Goal: Communication & Community: Answer question/provide support

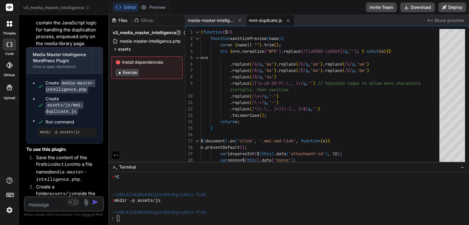
scroll to position [1923, 0]
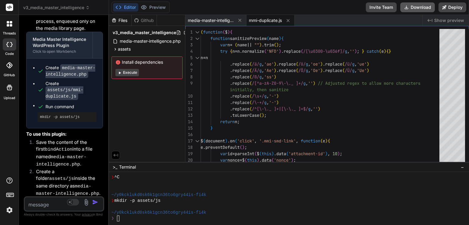
click at [422, 8] on button "Download" at bounding box center [417, 7] width 34 height 10
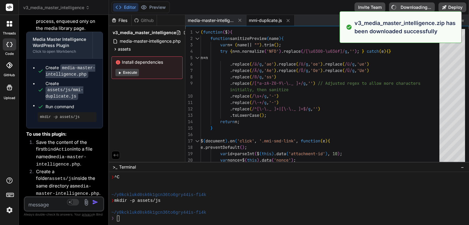
type textarea "x"
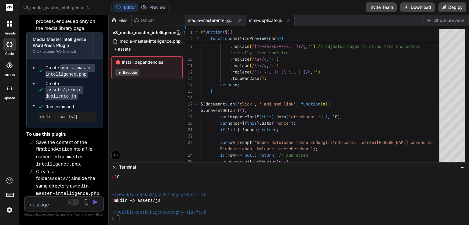
click at [50, 204] on textarea at bounding box center [57, 202] width 65 height 11
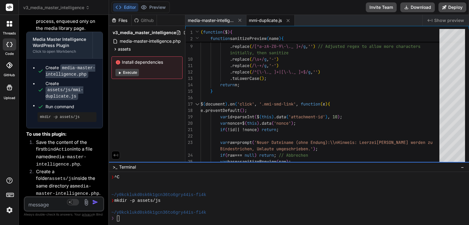
type textarea "g"
type textarea "x"
type textarea "gu"
type textarea "x"
type textarea "gut"
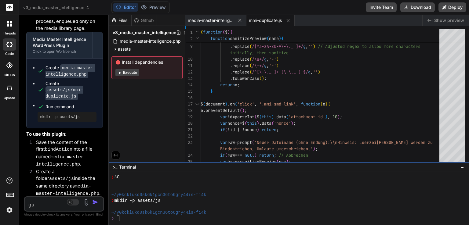
type textarea "x"
type textarea "gut."
type textarea "x"
type textarea "gut."
type textarea "x"
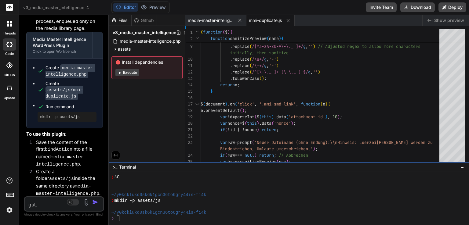
type textarea "gut. s"
type textarea "x"
type textarea "gut. sc"
type textarea "x"
type textarea "gut. sch"
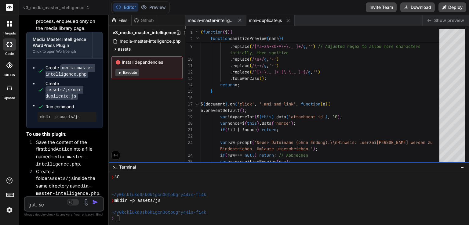
type textarea "x"
type textarea "gut. schr"
type textarea "x"
type textarea "gut. schre"
type textarea "x"
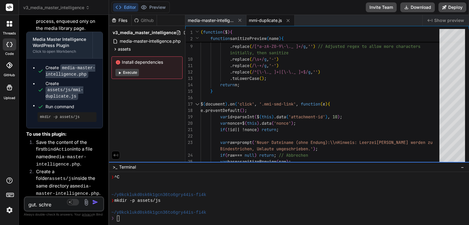
type textarea "gut. schrei"
type textarea "x"
type textarea "gut. schreib"
type textarea "x"
type textarea "gut. schreib"
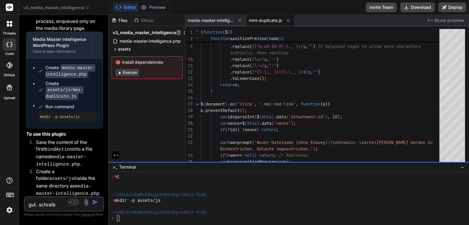
type textarea "x"
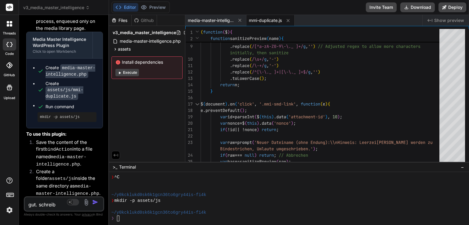
type textarea "gut. schreib b"
type textarea "x"
type textarea "gut. schreib bi"
type textarea "x"
type textarea "gut. schreib bit"
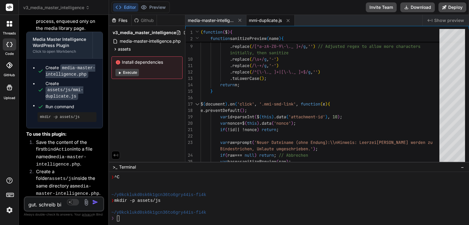
type textarea "x"
type textarea "gut. schreib bitt"
type textarea "x"
type textarea "gut. schreib bitte"
type textarea "x"
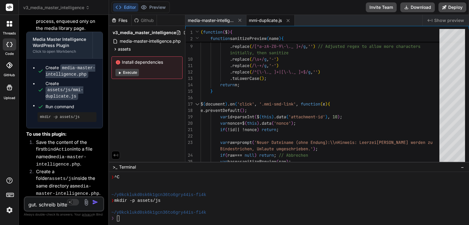
type textarea "gut. schreib bitte"
type textarea "x"
type textarea "gut. schreib bitte a"
type textarea "x"
type textarea "gut. schreib bitte au"
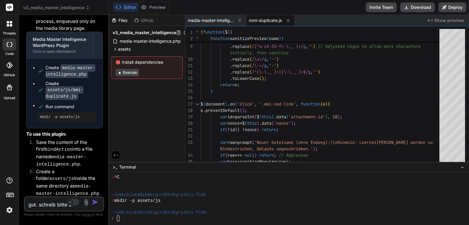
type textarea "x"
type textarea "gut. schreib bitte auf"
type textarea "x"
type textarea "gut. schreib bitte auf"
type textarea "x"
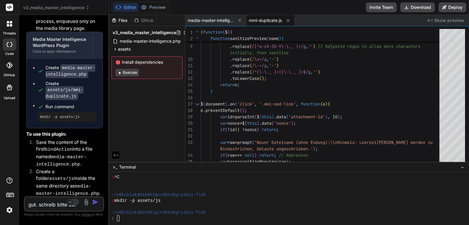
type textarea "gut. schreib bitte auf d"
type textarea "x"
type textarea "gut. schreib bitte auf du"
type textarea "x"
type textarea "gut. [PERSON_NAME] bitte auf dut"
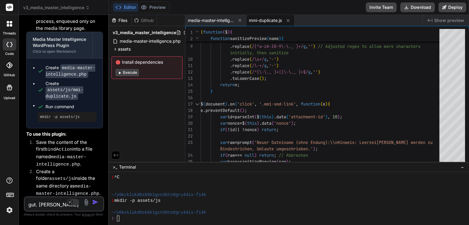
type textarea "x"
type textarea "gut. [PERSON_NAME] bitte auf duts"
type textarea "x"
type textarea "gut. [PERSON_NAME] bitte auf dutsc"
type textarea "x"
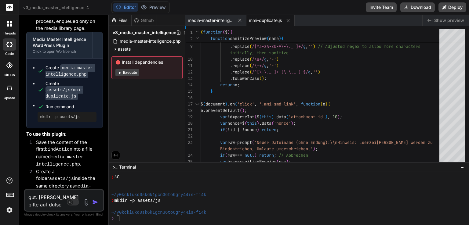
type textarea "gut. [PERSON_NAME] bitte auf [PERSON_NAME]"
type textarea "x"
type textarea "gut. [PERSON_NAME] bitte auf dutsc"
type textarea "x"
type textarea "gut. [PERSON_NAME] bitte auf duts"
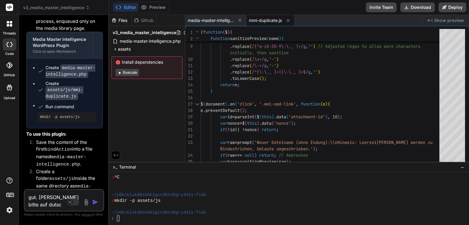
type textarea "x"
type textarea "gut. [PERSON_NAME] bitte auf dut"
type textarea "x"
type textarea "gut. schreib bitte auf du"
type textarea "x"
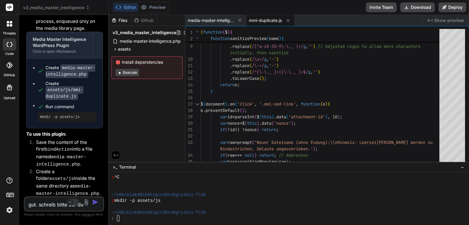
type textarea "gut. schreib bitte auf d"
type textarea "x"
type textarea "gut. schreib bitte auf de"
type textarea "x"
type textarea "gut. [PERSON_NAME] bitte auf deu"
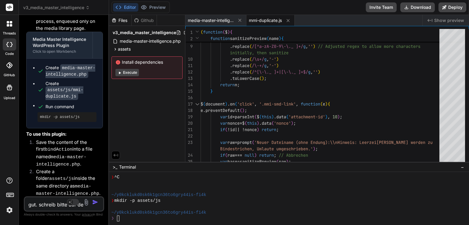
type textarea "x"
type textarea "gut. [PERSON_NAME] bitte auf deut"
type textarea "x"
type textarea "gut. [PERSON_NAME] bitte auf deuts"
type textarea "x"
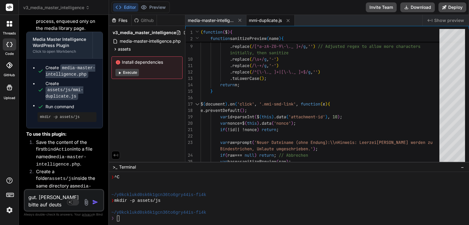
type textarea "gut. [PERSON_NAME] bitte auf deutsc"
type textarea "x"
type textarea "gut. schreib bitte auf deutsch"
type textarea "x"
type textarea "gut. schreib bitte auf deutsch."
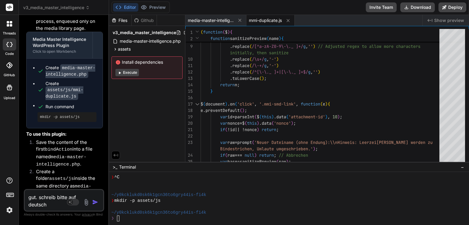
type textarea "x"
type textarea "gut. schreib bitte auf deutsch."
type textarea "x"
type textarea "gut. schreib bitte auf deutsch. w"
type textarea "x"
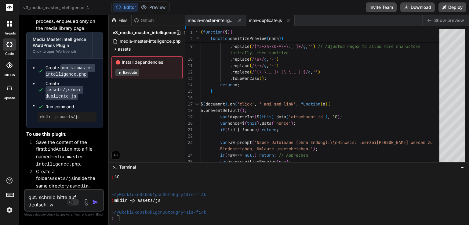
type textarea "gut. schreib bitte auf deutsch. wi"
type textarea "x"
type textarea "gut. schreib bitte auf deutsch. wir"
type textarea "x"
type textarea "gut. schreib bitte auf deutsch. wir"
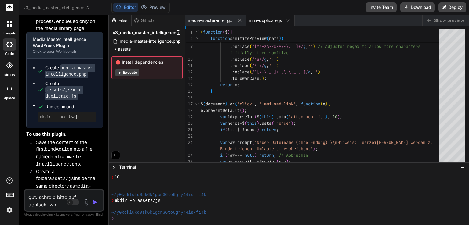
type textarea "x"
type textarea "gut. schreib bitte auf deutsch. wir e"
type textarea "x"
type textarea "gut. schreib bitte auf deutsch. wir er"
type textarea "x"
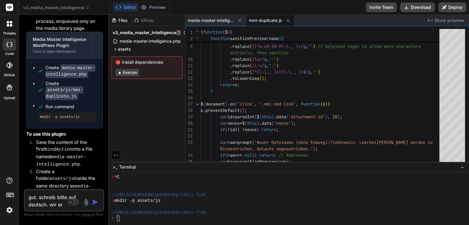
type textarea "gut. schreib bitte auf deutsch. wir erw"
type textarea "x"
type textarea "gut. schreib bitte auf deutsch. wir erwe"
type textarea "x"
type textarea "gut. schreib bitte auf deutsch. wir erwei"
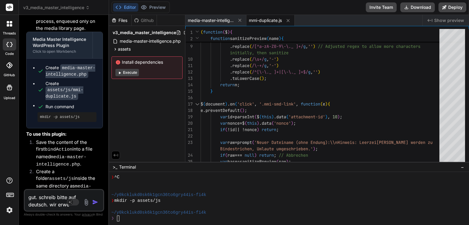
type textarea "x"
type textarea "gut. schreib bitte auf deutsch. wir erweit"
type textarea "x"
type textarea "gut. schreib bitte auf deutsch. wir erweite"
type textarea "x"
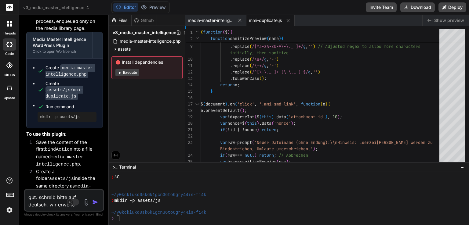
type textarea "gut. schreib bitte auf deutsch. wir erweiter"
type textarea "x"
type textarea "gut. schreib bitte auf deutsch. wir erweitern"
type textarea "x"
type textarea "gut. schreib bitte auf deutsch. wir erweitern"
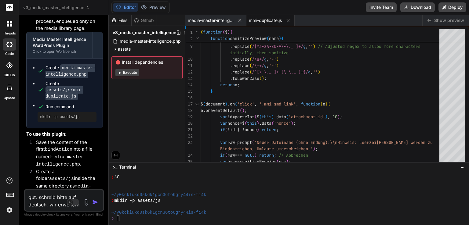
type textarea "x"
type textarea "gut. schreib bitte auf deutsch. wir erweitern j"
type textarea "x"
type textarea "gut. schreib bitte auf deutsch. wir erweitern je"
type textarea "x"
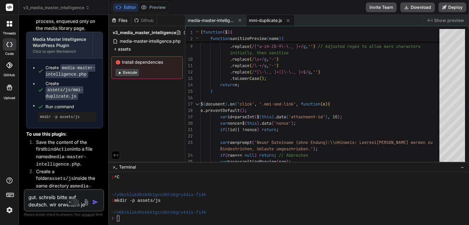
type textarea "gut. schreib bitte auf deutsch. wir erweitern jet"
type textarea "x"
type textarea "gut. schreib bitte auf deutsch. wir erweitern jetz"
type textarea "x"
type textarea "gut. schreib bitte auf deutsch. wir erweitern jetzt"
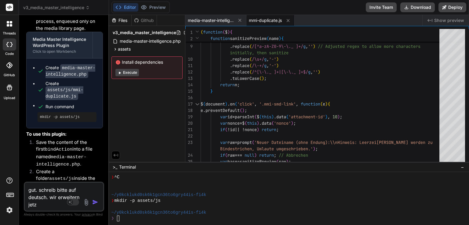
type textarea "x"
type textarea "gut. schreib bitte auf deutsch. wir erweitern jetzt"
type textarea "x"
type textarea "gut. schreib bitte auf deutsch. wir erweitern jetzt w"
type textarea "x"
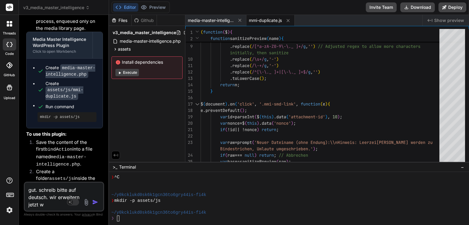
type textarea "gut. schreib bitte auf deutsch. wir erweitern jetzt wi"
type textarea "x"
type textarea "gut. schreib bitte auf deutsch. wir erweitern jetzt wie"
type textarea "x"
type textarea "gut. schreib bitte auf deutsch. wir erweitern jetzt wie"
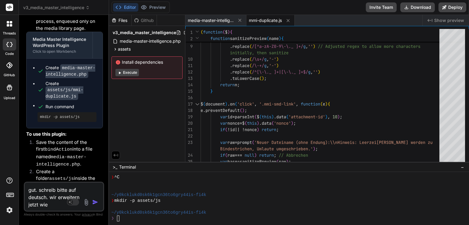
type textarea "x"
type textarea "gut. schreib bitte auf deutsch. wir erweitern jetzt wie f"
type textarea "x"
type textarea "gut. schreib bitte auf deutsch. wir erweitern jetzt wie fo"
type textarea "x"
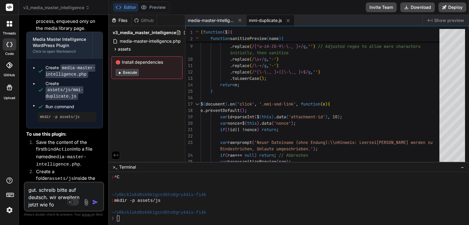
type textarea "gut. schreib bitte auf deutsch. wir erweitern jetzt wie fol"
type textarea "x"
type textarea "gut. schreib bitte auf deutsch. wir erweitern jetzt wie folg"
type textarea "x"
type textarea "gut. schreib bitte auf deutsch. wir erweitern jetzt wie folgt"
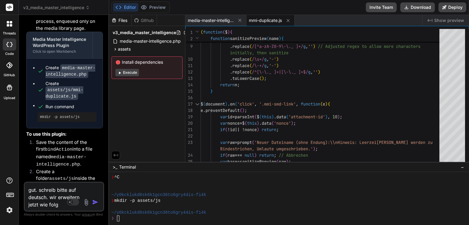
type textarea "x"
type textarea "gut. schreib bitte auf deutsch. wir erweitern jetzt wie folgt:"
type textarea "x"
type textarea "gut. schreib bitte auf deutsch. wir erweitern jetzt wie folgt:"
type textarea "x"
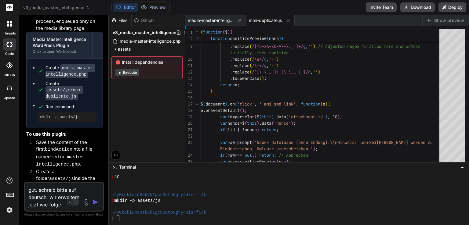
type textarea "gut. schreib bitte auf deutsch. wir erweitern jetzt wie folgt: i"
type textarea "x"
type textarea "gut. schreib bitte auf deutsch. wir erweitern jetzt wie folgt: im"
type textarea "x"
type textarea "gut. schreib bitte auf deutsch. wir erweitern jetzt wie folgt: im"
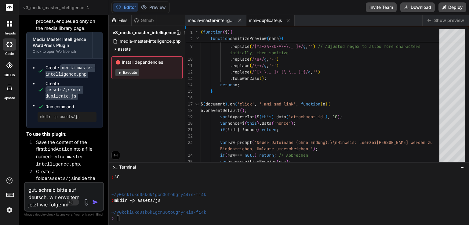
type textarea "x"
type textarea "gut. schreib bitte auf deutsch. wir erweitern jetzt wie folgt: im W"
type textarea "x"
type textarea "gut. schreib bitte auf deutsch. wir erweitern jetzt wie folgt: im Wo"
type textarea "x"
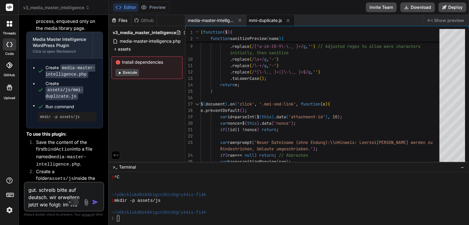
type textarea "gut. schreib bitte auf deutsch. wir erweitern jetzt wie folgt: im Wor"
type textarea "x"
type textarea "gut. schreib bitte auf deutsch. wir erweitern jetzt wie folgt: im Word"
type textarea "x"
type textarea "gut. schreib bitte auf deutsch. wir erweitern jetzt wie folgt: im Wordp"
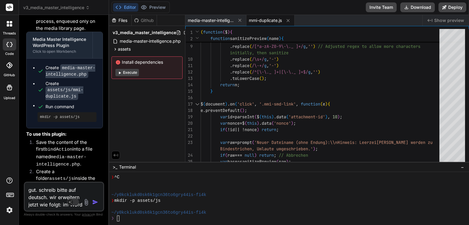
type textarea "x"
type textarea "gut. schreib bitte auf deutsch. wir erweitern jetzt wie folgt: im Wordpr"
type textarea "x"
type textarea "gut. schreib bitte auf deutsch. wir erweitern jetzt wie folgt: im Wordpre"
type textarea "x"
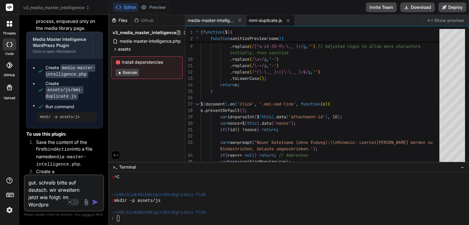
type textarea "gut. schreib bitte auf deutsch. wir erweitern jetzt wie folgt: im Wordpres"
type textarea "x"
type textarea "gut. schreib bitte auf deutsch. wir erweitern jetzt wie folgt: im Wordpress"
type textarea "x"
type textarea "gut. schreib bitte auf deutsch. wir erweitern jetzt wie folgt: im Wordpress"
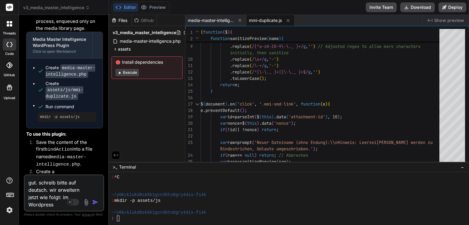
type textarea "x"
type textarea "gut. schreib bitte auf deutsch. wir erweitern jetzt wie folgt: im Wordpress m"
type textarea "x"
type textarea "gut. schreib bitte auf deutsch. wir erweitern jetzt wie folgt: im Wordpress ma"
type textarea "x"
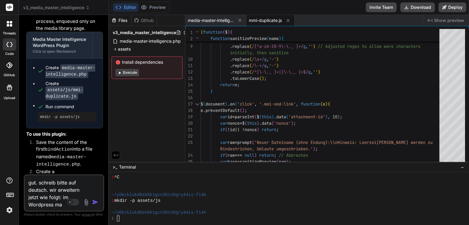
type textarea "gut. schreib bitte auf deutsch. wir erweitern jetzt wie folgt: im Wordpress mai"
type textarea "x"
type textarea "gut. schreib bitte auf deutsch. wir erweitern jetzt wie folgt: im Wordpress main"
type textarea "x"
type textarea "gut. schreib bitte auf deutsch. wir erweitern jetzt wie folgt: im Wordpress main"
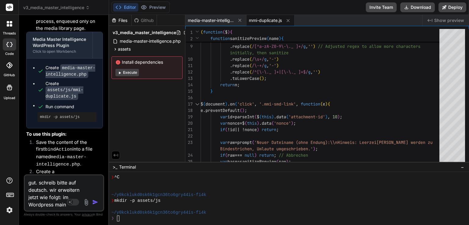
type textarea "x"
type textarea "gut. schreib bitte auf deutsch. wir erweitern jetzt wie folgt: im Wordpress mai…"
type textarea "x"
type textarea "gut. schreib bitte auf deutsch. wir erweitern jetzt wie folgt: im Wordpress mai…"
type textarea "x"
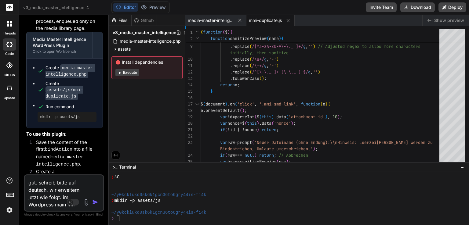
type textarea "gut. schreib bitte auf deutsch. wir erweitern jetzt wie folgt: im Wordpress mai…"
type textarea "x"
type textarea "gut. schreib bitte auf deutsch. wir erweitern jetzt wie folgt: im Wordpress mai…"
type textarea "x"
type textarea "gut. schreib bitte auf deutsch. wir erweitern jetzt wie folgt: im Wordpress mai…"
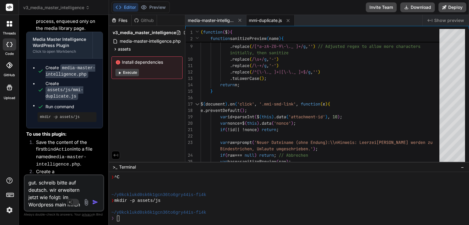
type textarea "x"
type textarea "gut. schreib bitte auf deutsch. wir erweitern jetzt wie folgt: im Wordpress mai…"
type textarea "x"
type textarea "gut. schreib bitte auf deutsch. wir erweitern jetzt wie folgt: im Wordpress mai…"
type textarea "x"
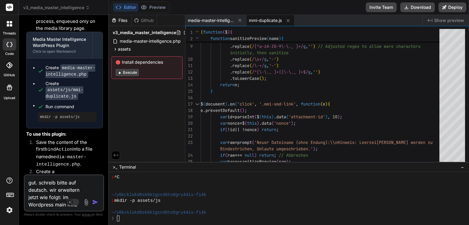
type textarea "gut. schreib bitte auf deutsch. wir erweitern jetzt wie folgt: im Wordpress mai…"
type textarea "x"
type textarea "gut. schreib bitte auf deutsch. wir erweitern jetzt wie folgt: im Wordpress mai…"
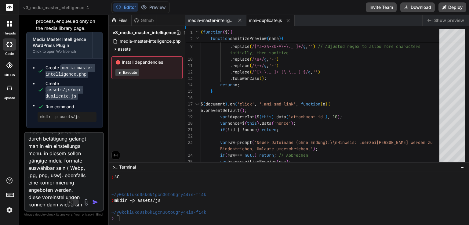
scroll to position [60, 0]
click at [37, 156] on textarea "gut. schreib bitte auf deutsch. wir erweitern jetzt wie folgt: im Wordpress mai…" at bounding box center [57, 171] width 65 height 76
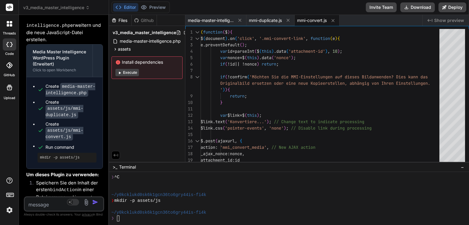
scroll to position [3102, 0]
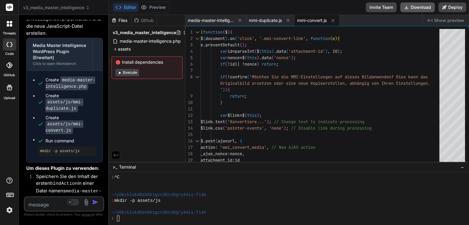
click at [411, 5] on button "Download" at bounding box center [417, 7] width 34 height 10
